Goal: Information Seeking & Learning: Learn about a topic

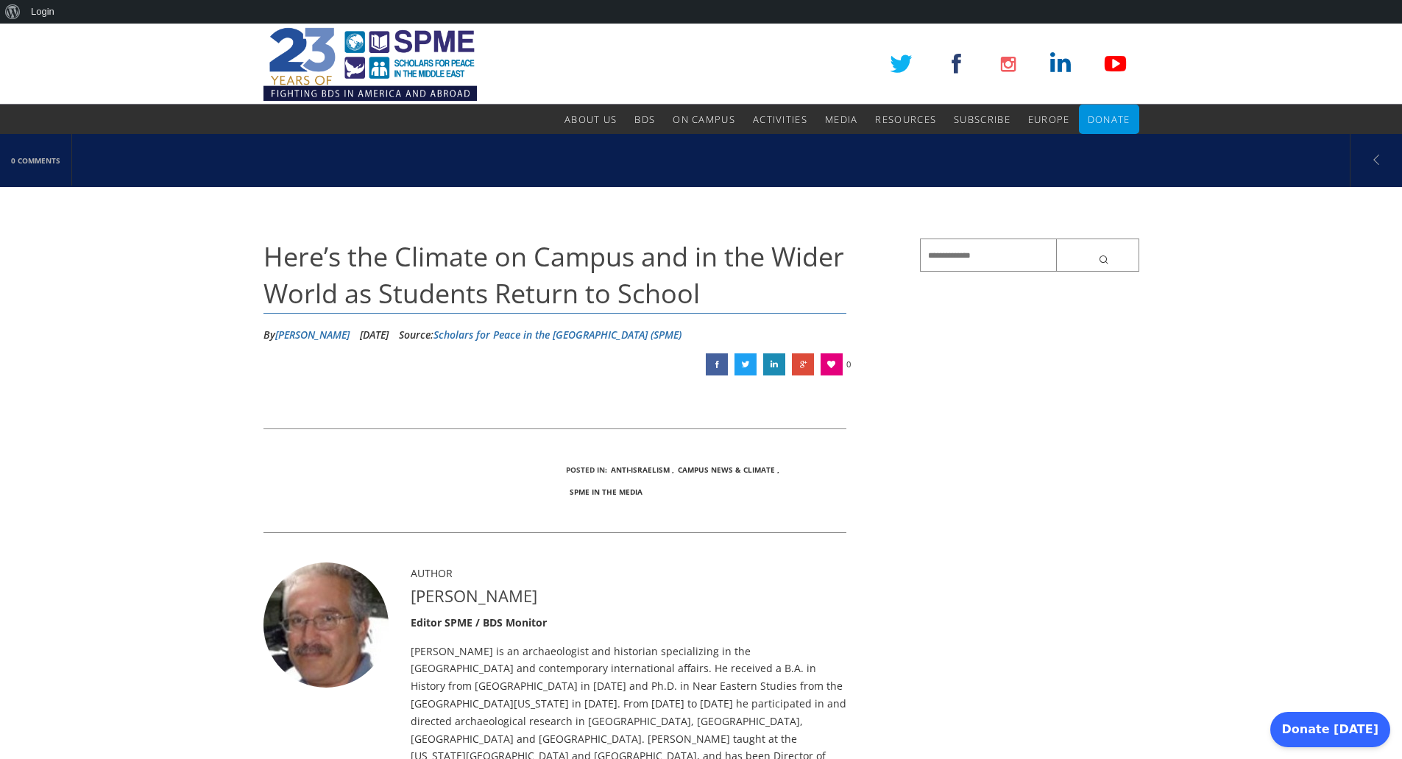
click at [473, 258] on span "Here’s the Climate on Campus and in the Wider World as Students Return to School" at bounding box center [554, 275] width 581 height 73
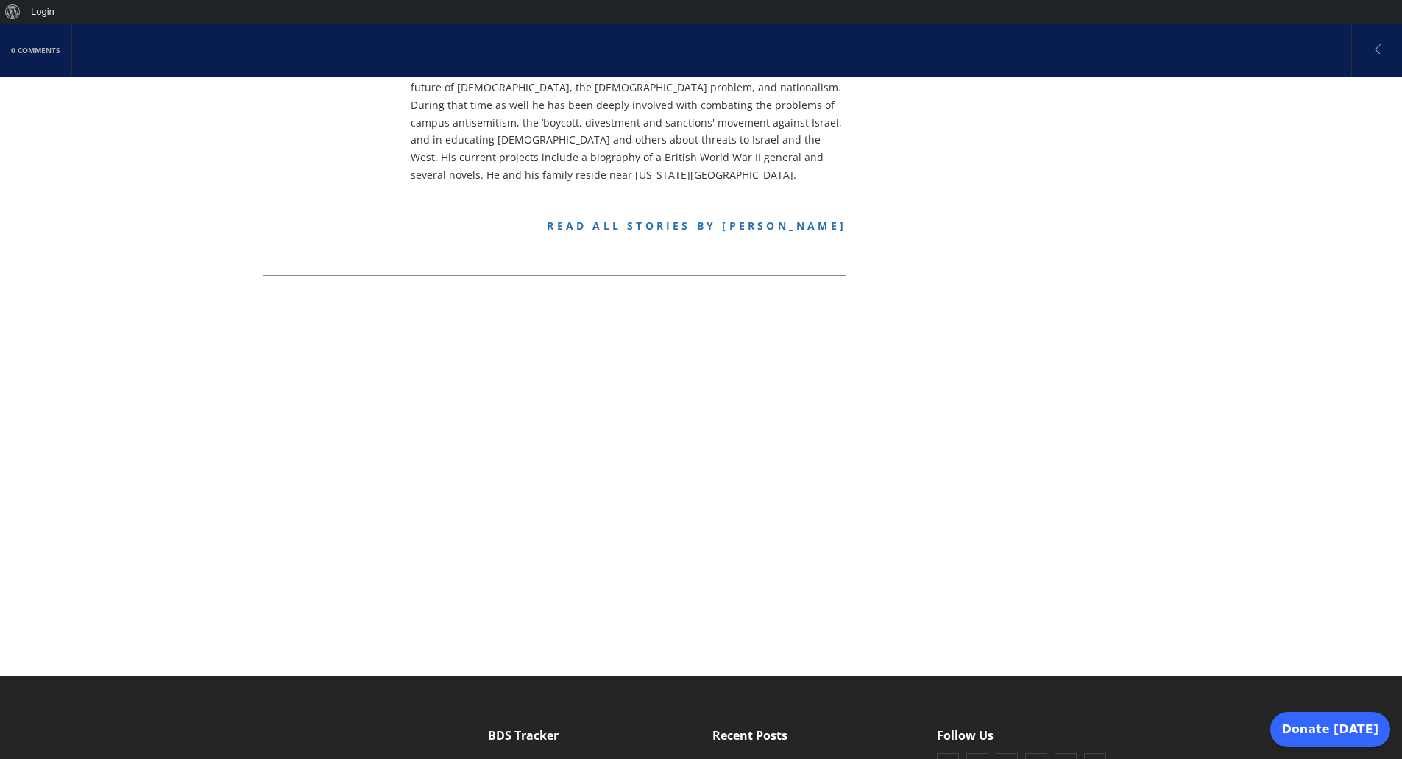
scroll to position [589, 0]
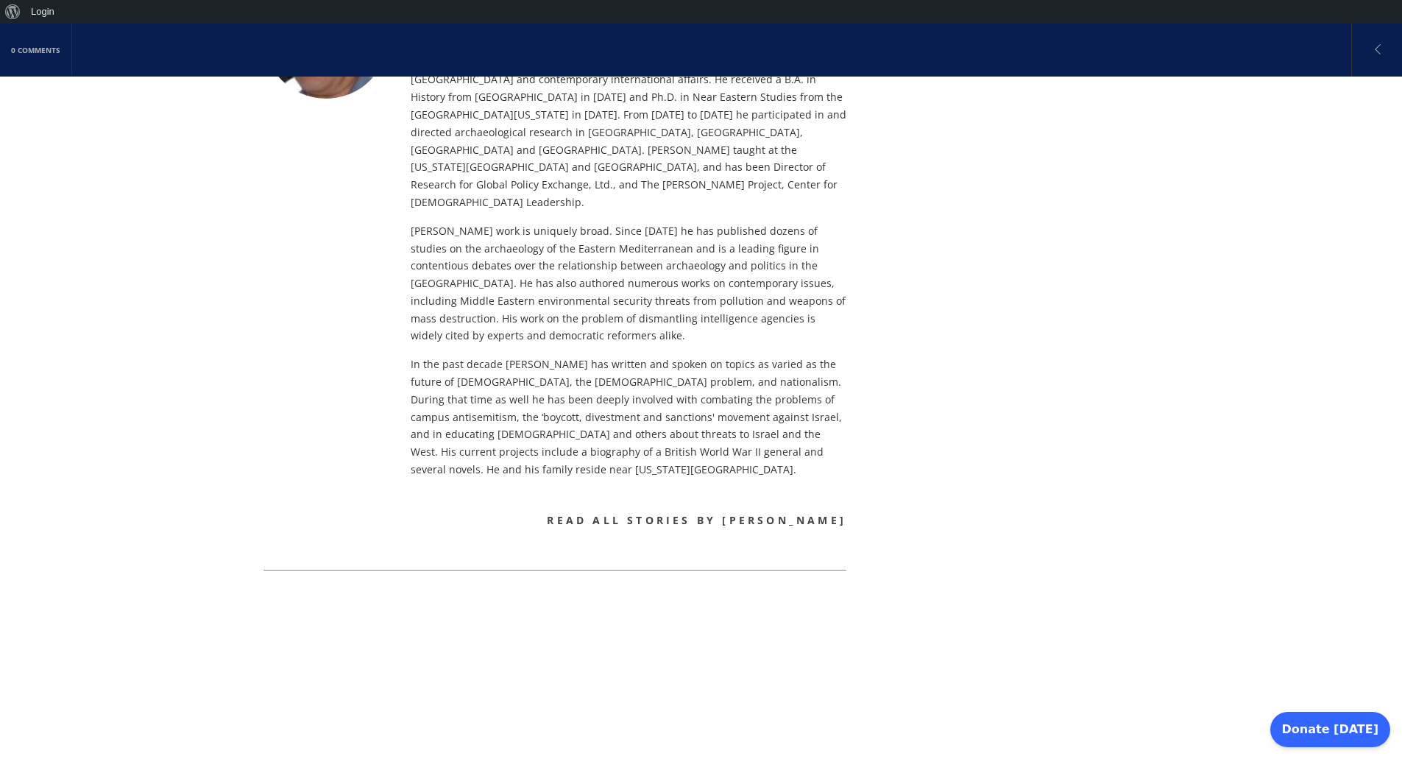
click at [654, 513] on link "Read all stories by Alex Joffe" at bounding box center [697, 520] width 300 height 14
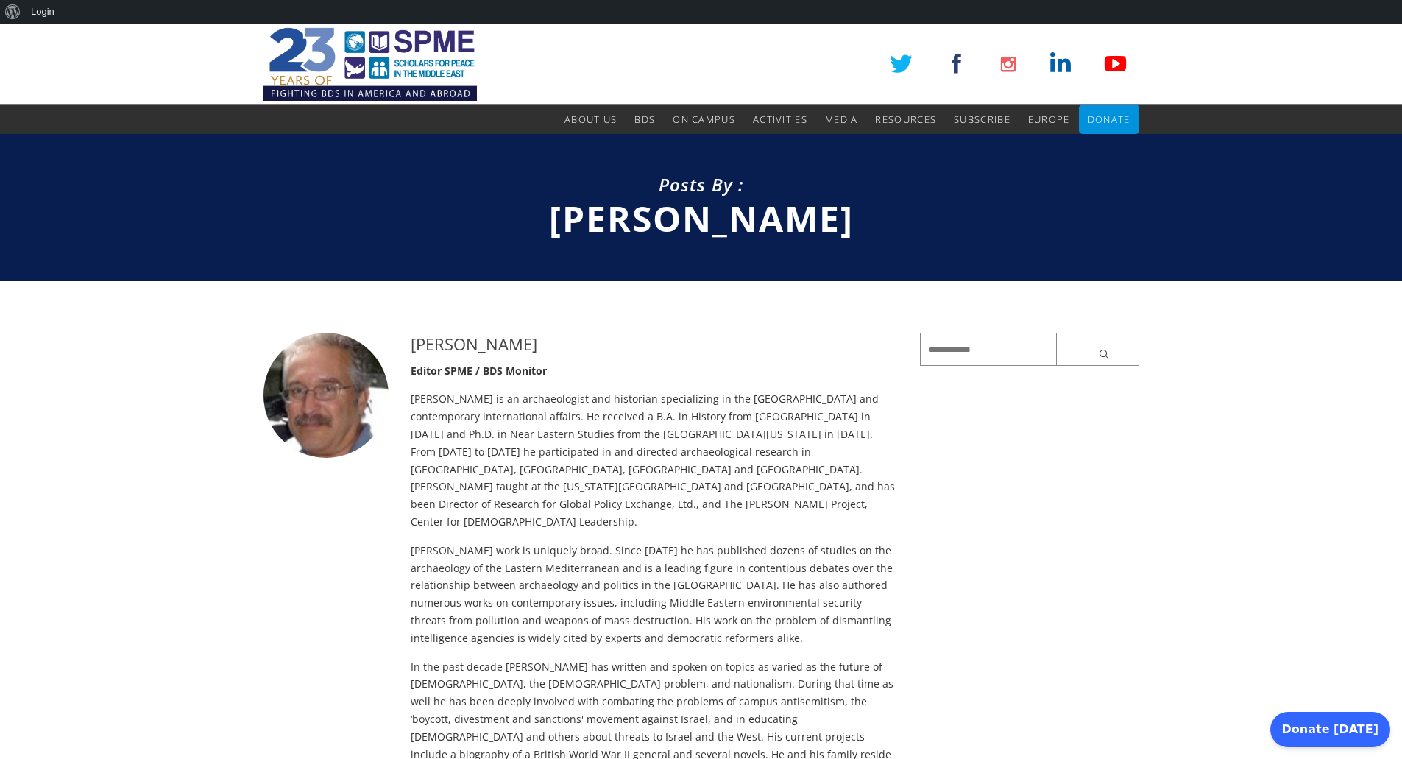
scroll to position [368, 0]
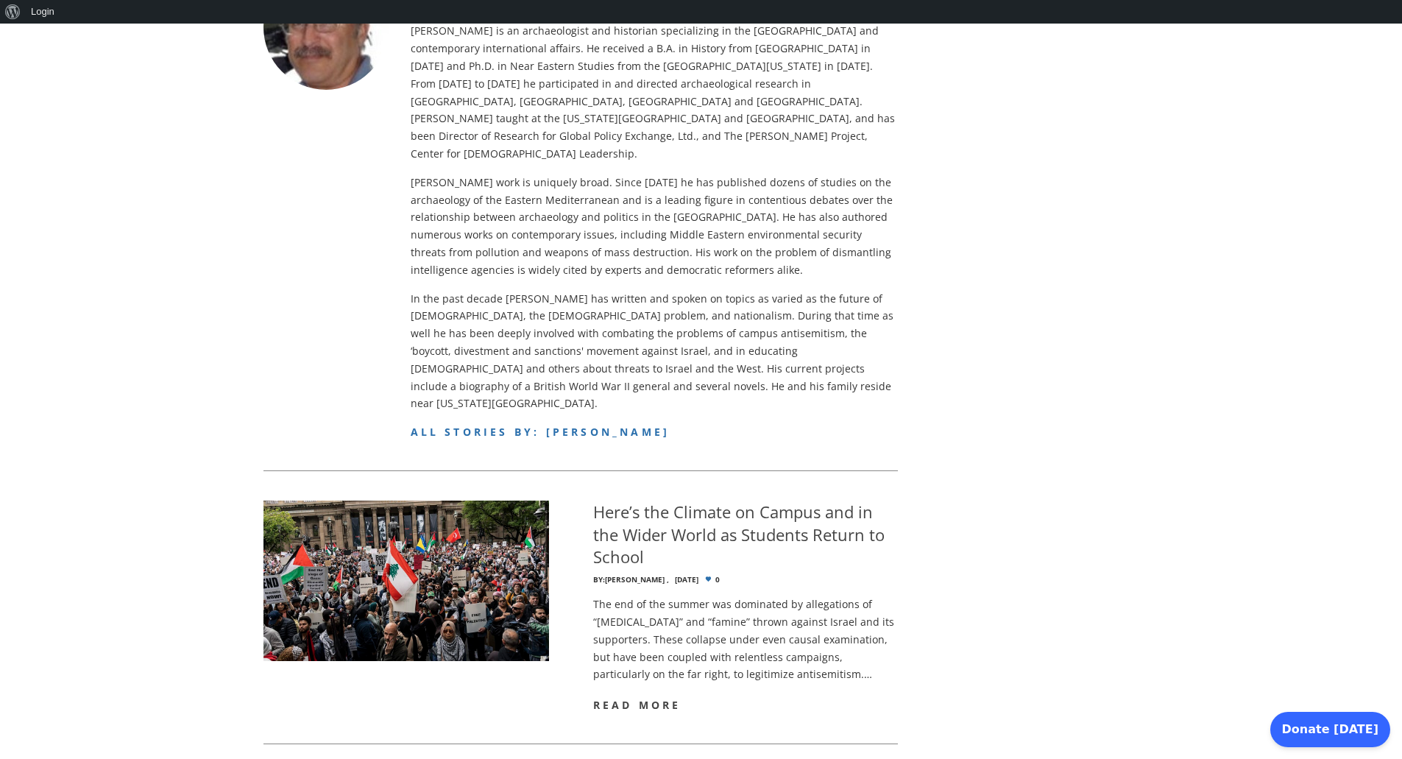
click at [658, 698] on span "read more" at bounding box center [637, 705] width 88 height 14
click at [632, 501] on h4 "Here’s the Climate on Campus and in the Wider World as Students Return to School" at bounding box center [745, 535] width 305 height 68
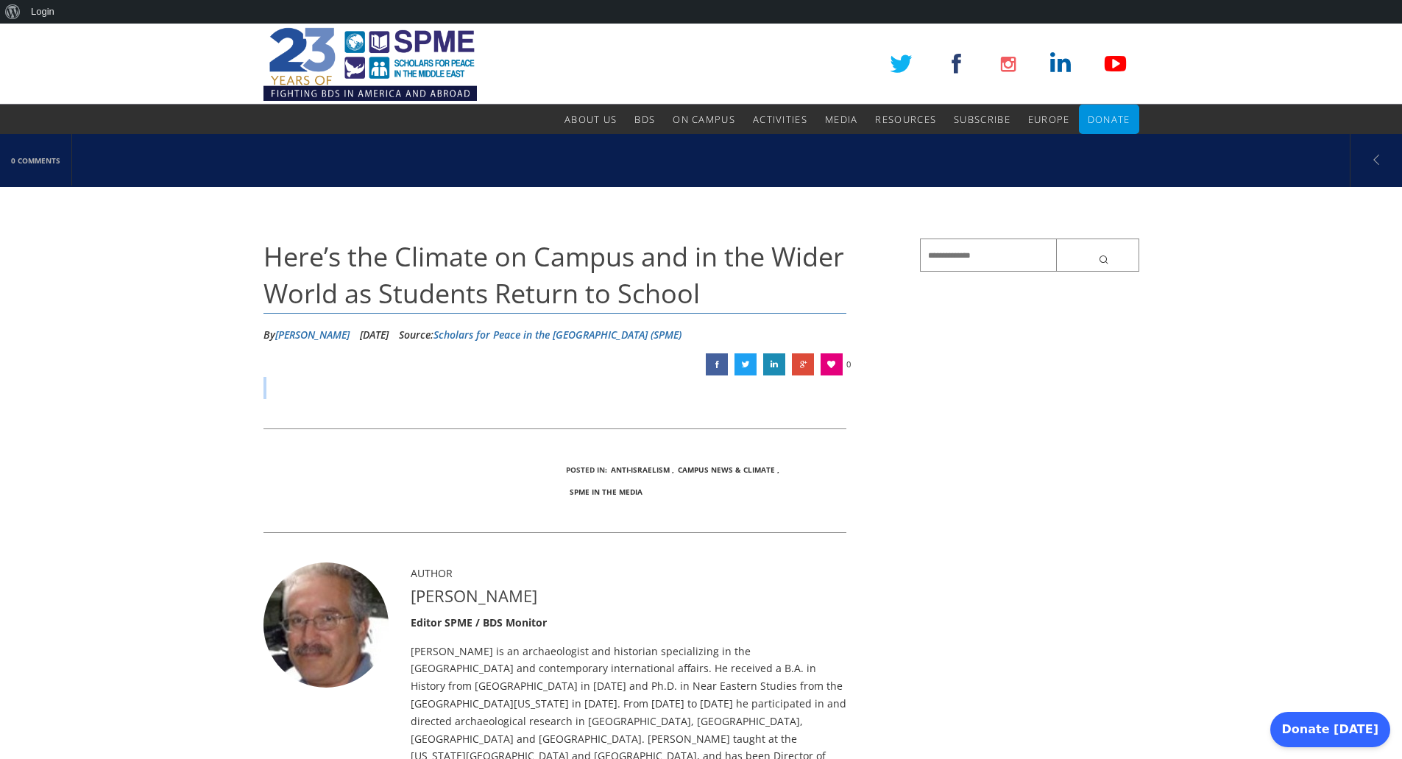
drag, startPoint x: 559, startPoint y: 367, endPoint x: 573, endPoint y: 451, distance: 85.1
